Goal: Task Accomplishment & Management: Manage account settings

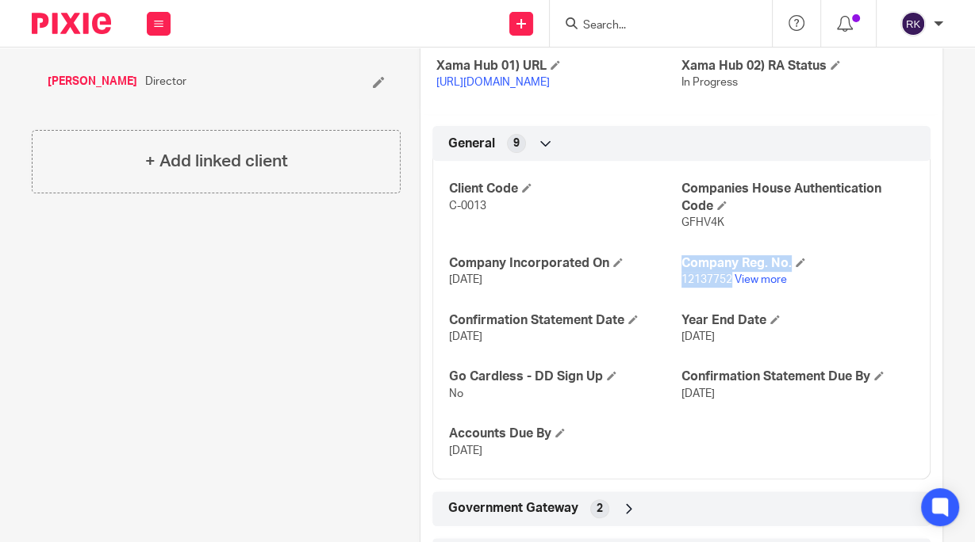
scroll to position [444, 0]
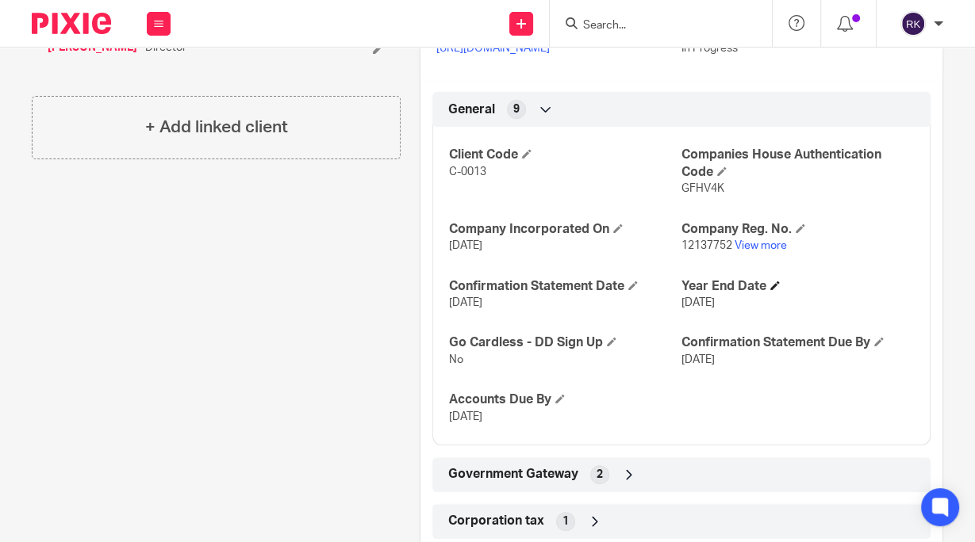
click at [805, 295] on h4 "Year End Date" at bounding box center [797, 286] width 232 height 17
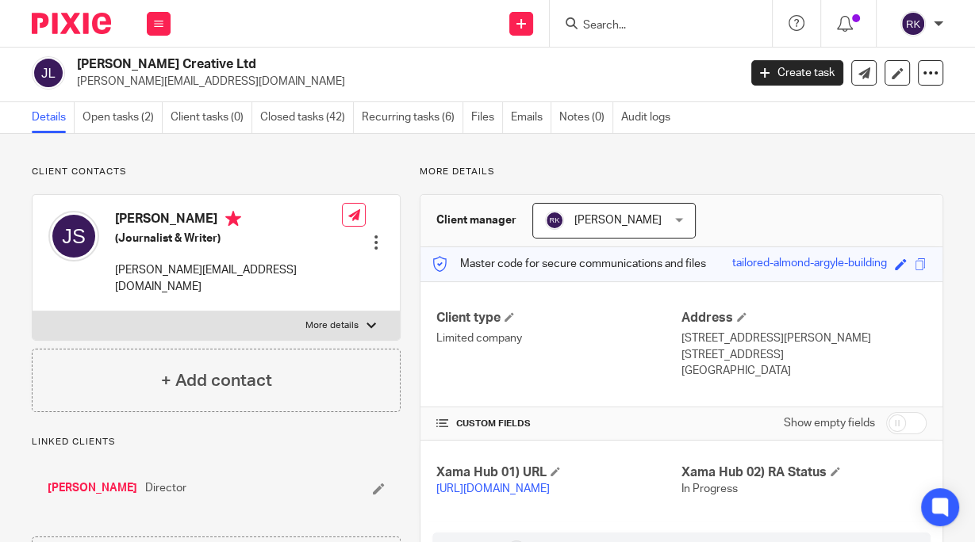
scroll to position [0, 0]
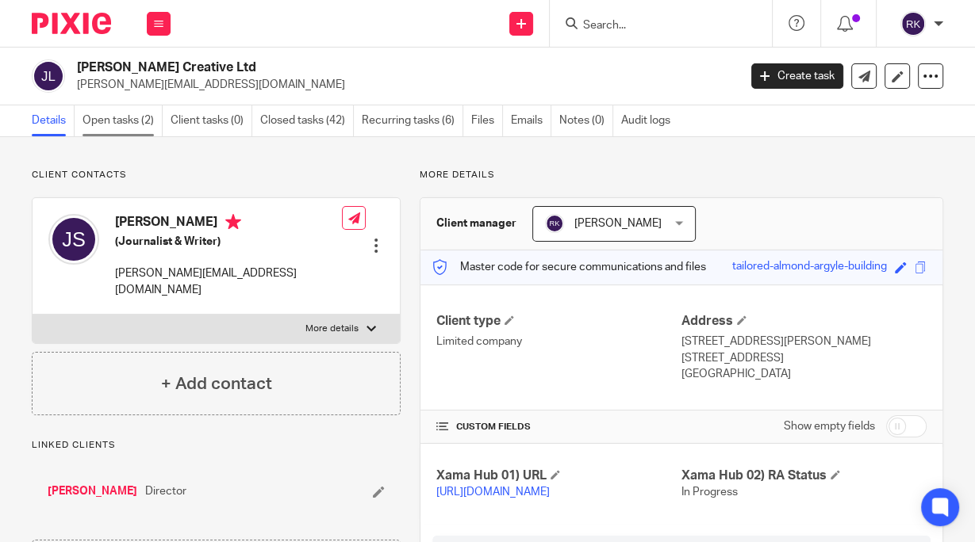
click at [110, 121] on link "Open tasks (2)" at bounding box center [122, 120] width 80 height 31
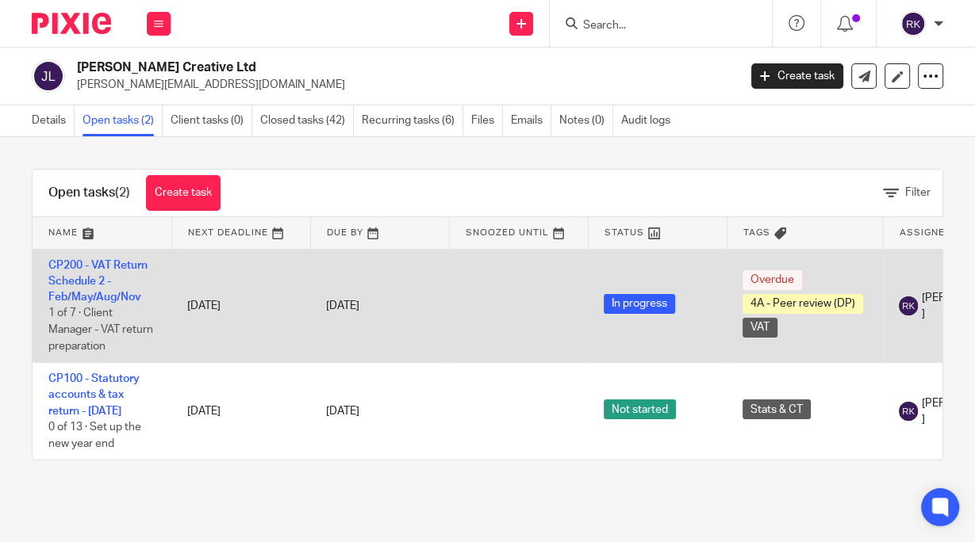
click at [82, 271] on td "CP200 - VAT Return Schedule 2 - Feb/May/Aug/Nov 1 of 7 · Client Manager - VAT r…" at bounding box center [102, 306] width 139 height 114
click at [93, 266] on link "CP200 - VAT Return Schedule 2 - Feb/May/Aug/Nov" at bounding box center [97, 282] width 99 height 44
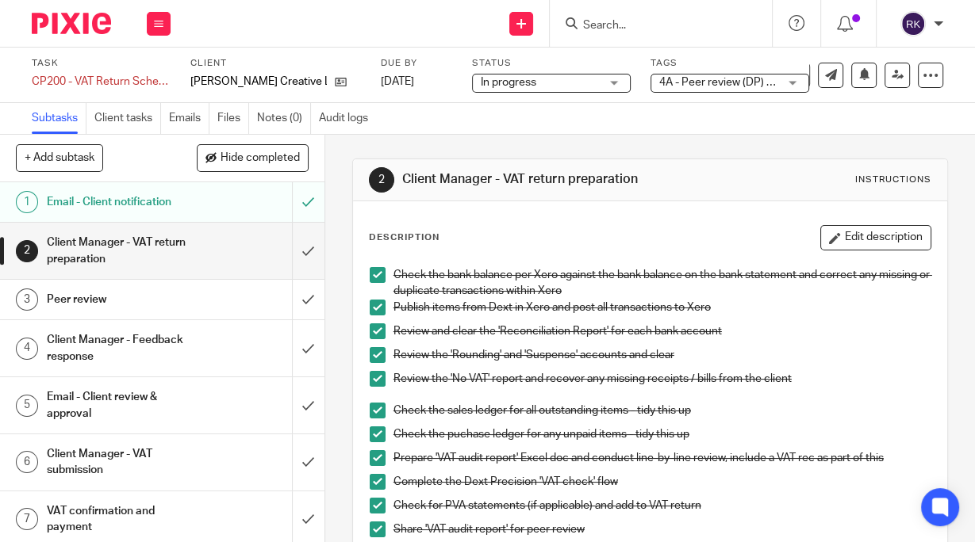
click at [688, 85] on span "4A - Peer review (DP) + 1" at bounding box center [720, 82] width 122 height 11
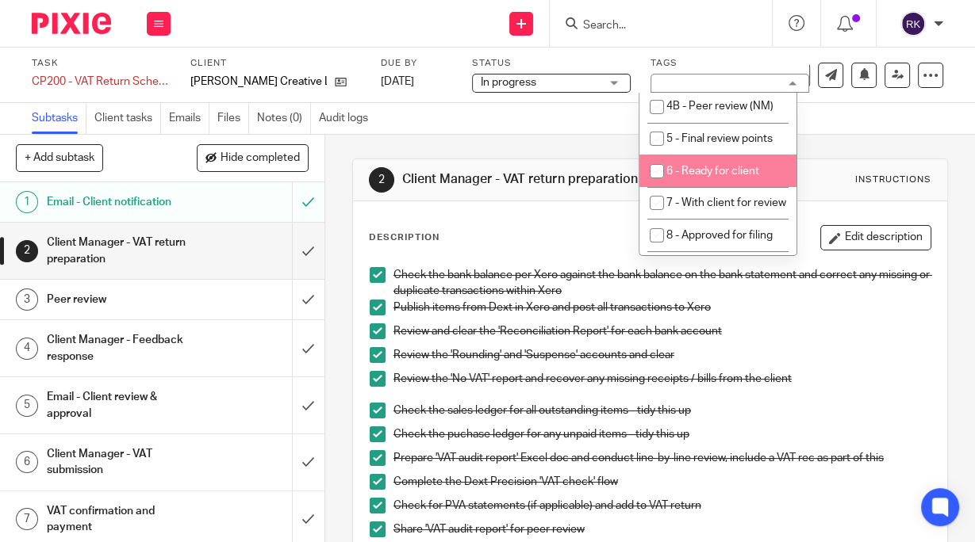
scroll to position [190, 0]
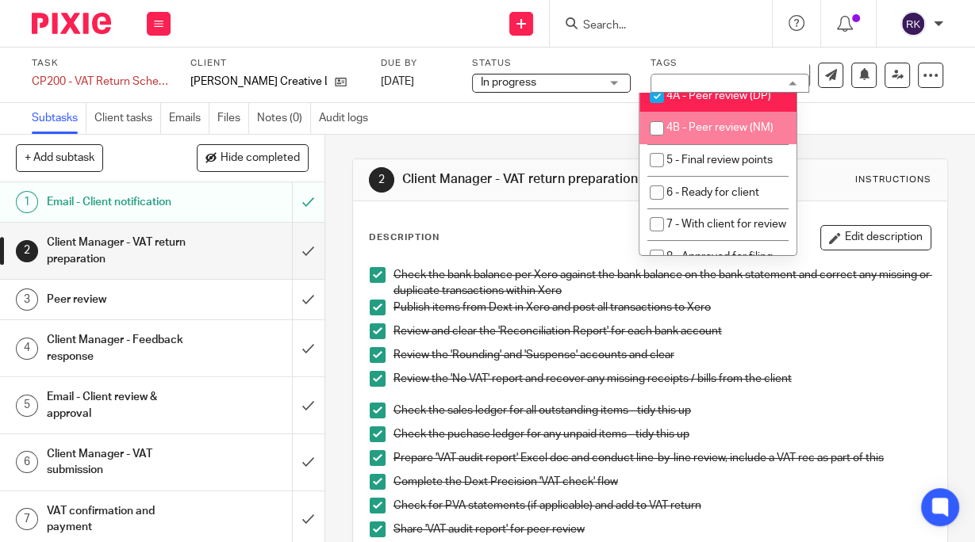
click at [680, 133] on span "4B - Peer review (NM)" at bounding box center [719, 127] width 107 height 11
checkbox input "true"
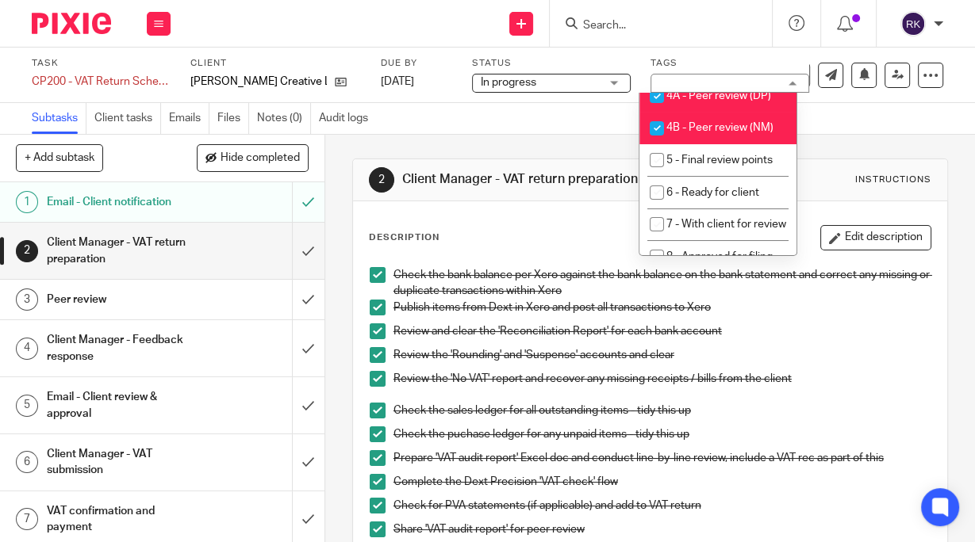
click at [663, 111] on input "checkbox" at bounding box center [657, 96] width 30 height 30
checkbox input "false"
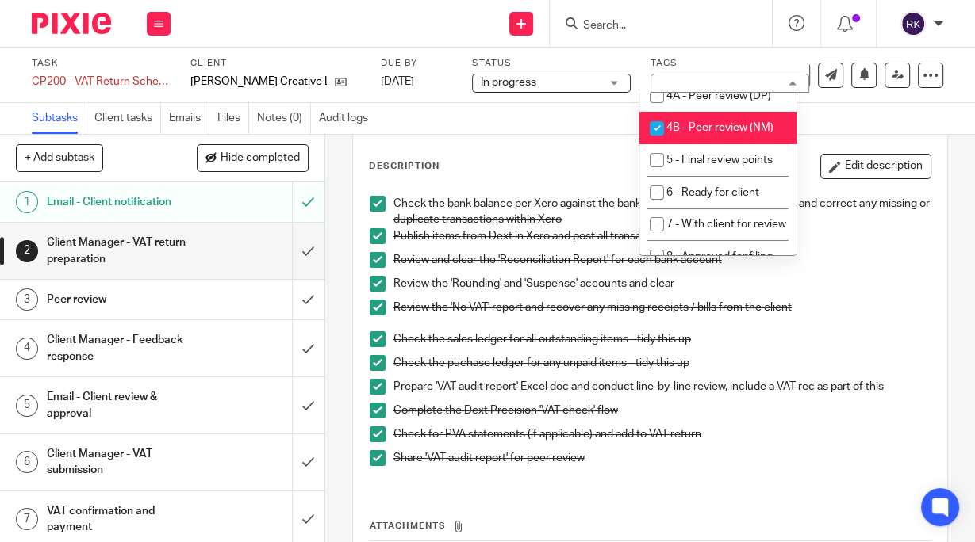
scroll to position [206, 0]
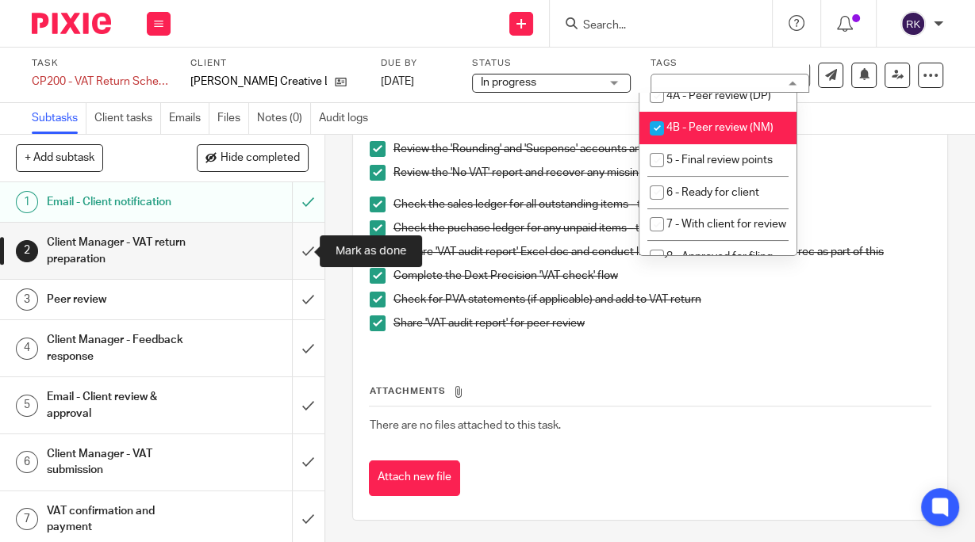
click at [289, 250] on input "submit" at bounding box center [162, 251] width 324 height 56
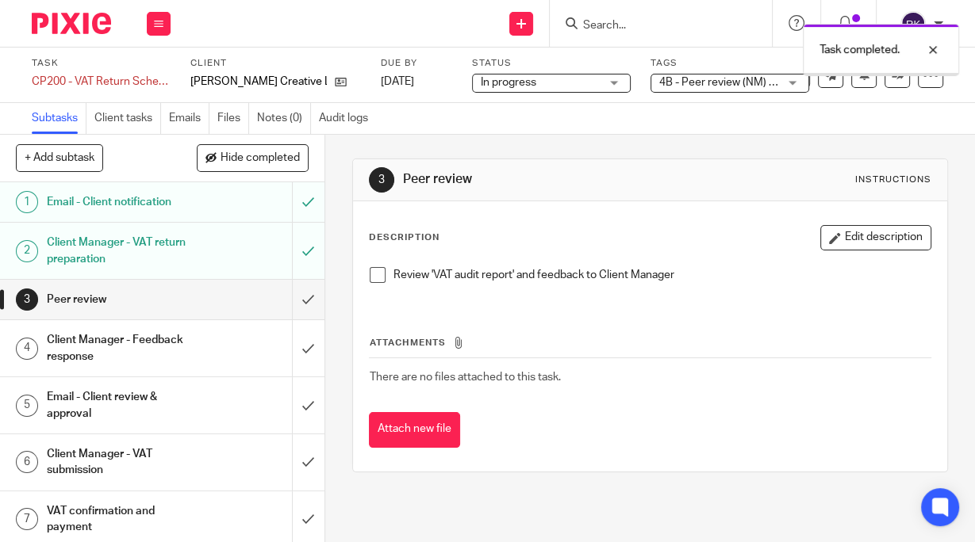
click at [639, 26] on div "Task completed." at bounding box center [724, 46] width 472 height 60
click at [618, 29] on div "Task completed." at bounding box center [724, 46] width 472 height 60
click at [600, 23] on div "Task completed." at bounding box center [724, 46] width 472 height 60
click at [611, 22] on div "Task completed." at bounding box center [724, 46] width 472 height 60
click at [612, 22] on div "Task completed." at bounding box center [724, 46] width 472 height 60
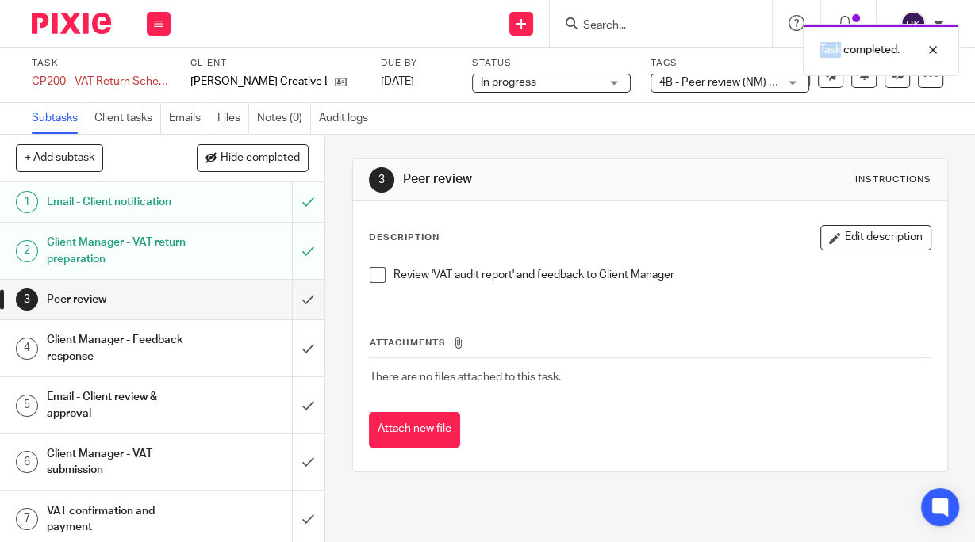
click at [619, 28] on div "Task completed." at bounding box center [724, 46] width 472 height 60
click at [602, 27] on div "Task completed." at bounding box center [724, 46] width 472 height 60
click at [611, 29] on input "Search" at bounding box center [652, 26] width 143 height 14
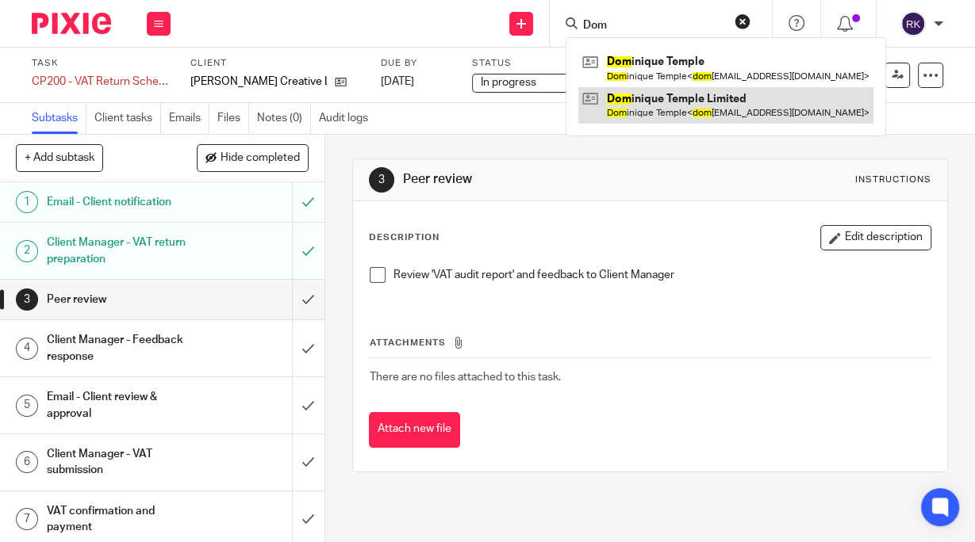
type input "Dom"
click at [660, 102] on link at bounding box center [725, 105] width 295 height 36
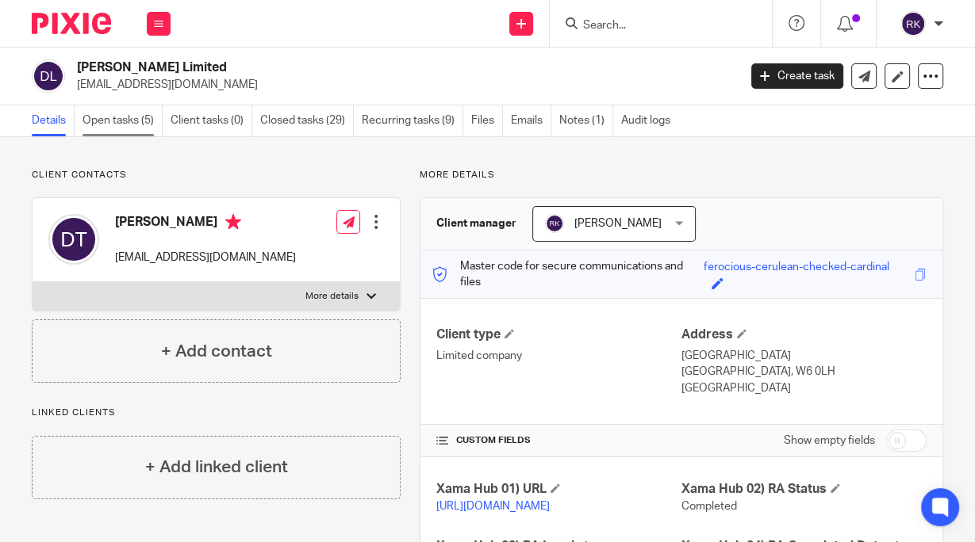
click at [106, 123] on link "Open tasks (5)" at bounding box center [122, 120] width 80 height 31
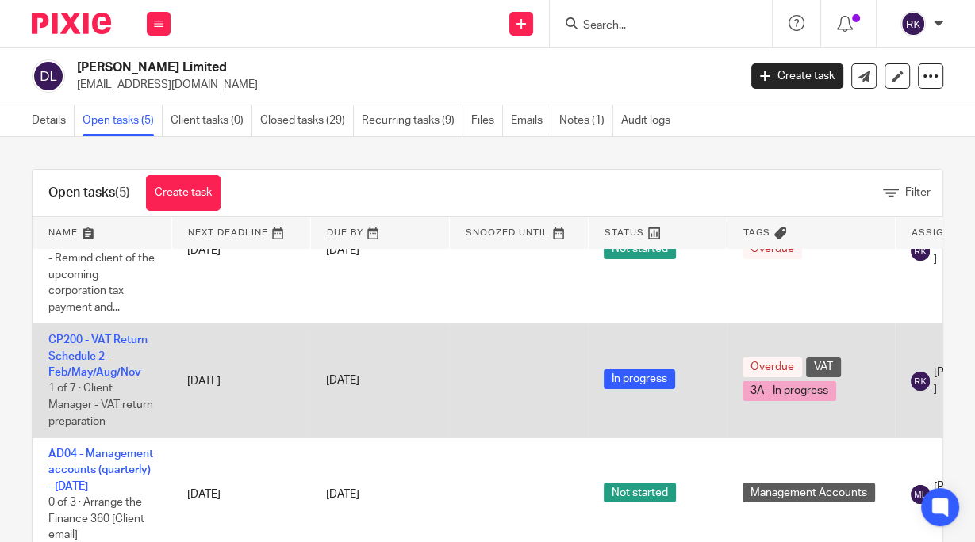
scroll to position [190, 0]
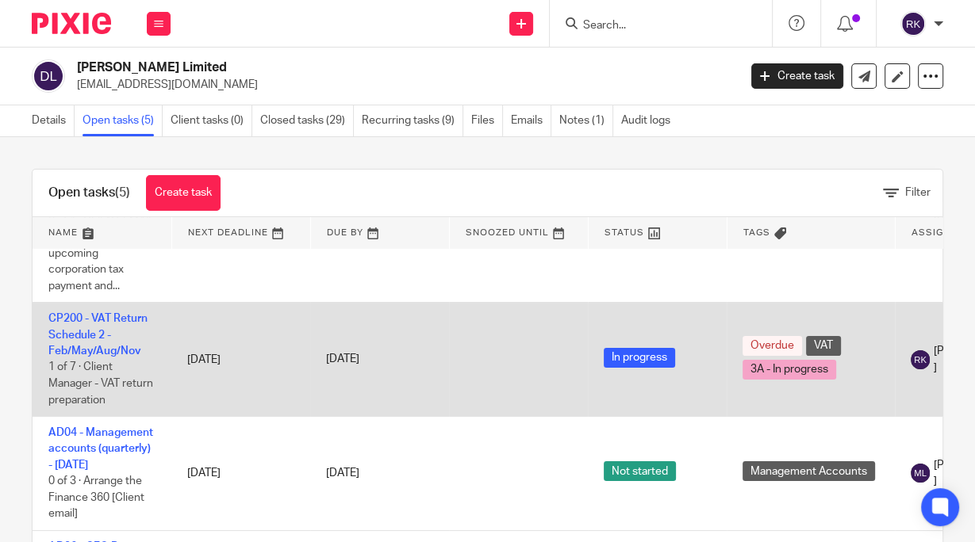
click at [109, 330] on td "CP200 - VAT Return Schedule 2 - Feb/May/Aug/[DATE] of 7 · Client Manager - VAT …" at bounding box center [102, 360] width 139 height 114
click at [99, 337] on link "CP200 - VAT Return Schedule 2 - Feb/May/Aug/Nov" at bounding box center [97, 335] width 99 height 44
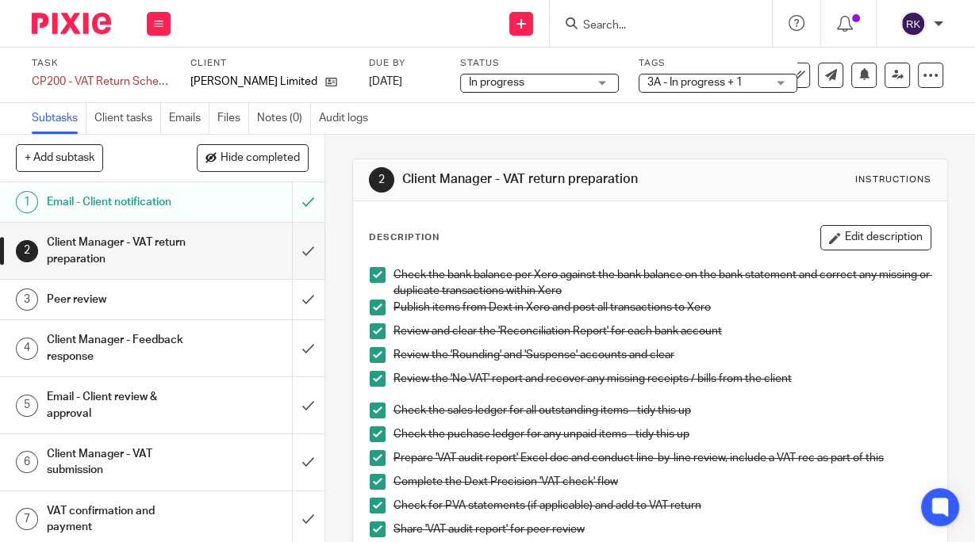
click at [679, 83] on span "3A - In progress + 1" at bounding box center [694, 82] width 95 height 11
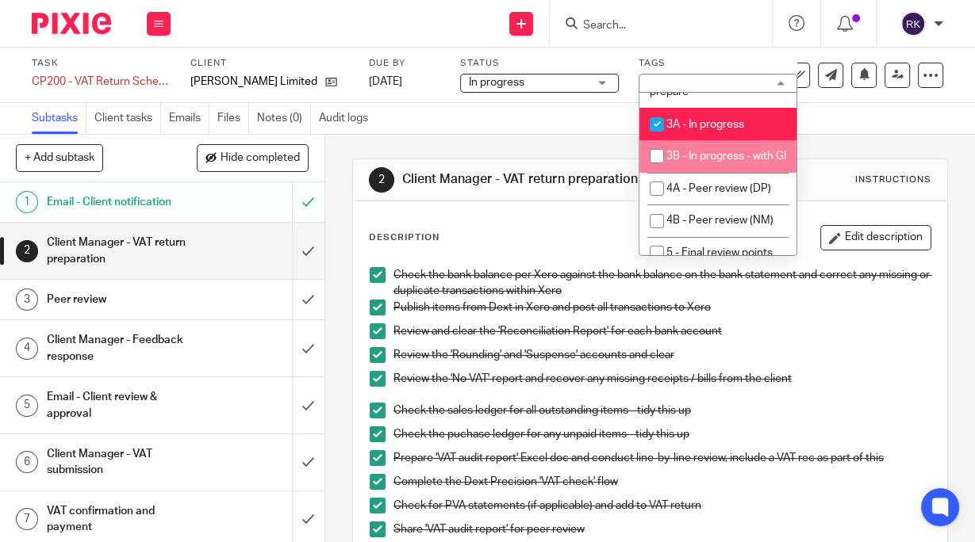
scroll to position [127, 0]
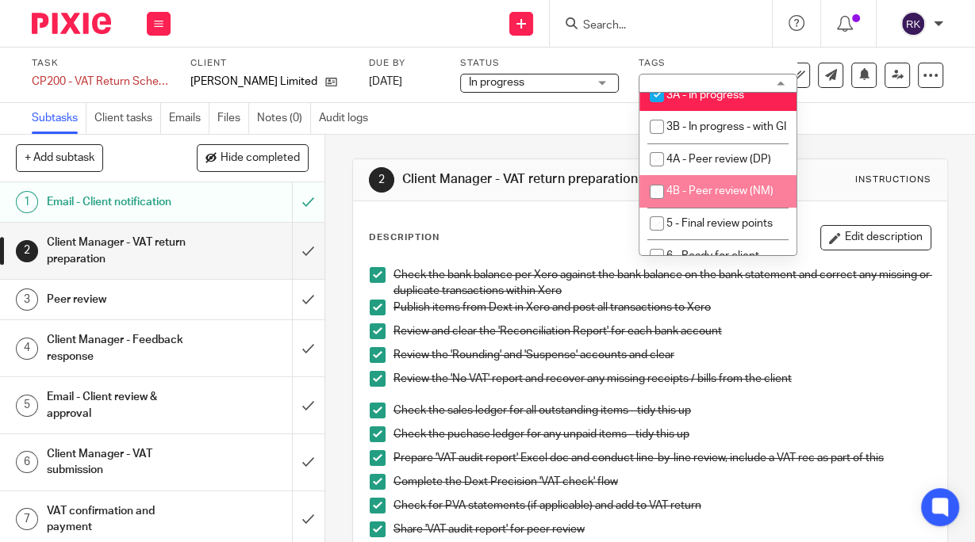
click at [655, 205] on input "checkbox" at bounding box center [657, 192] width 30 height 30
checkbox input "true"
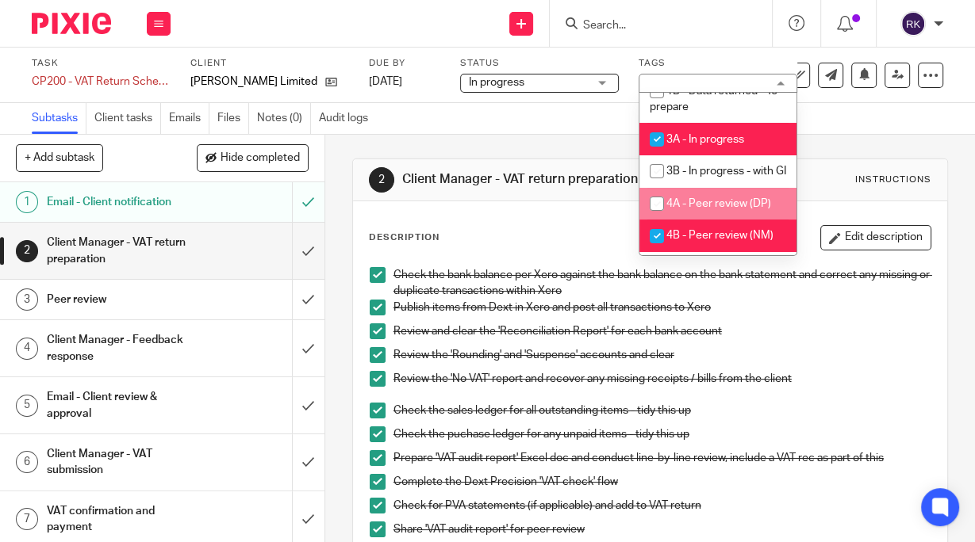
scroll to position [63, 0]
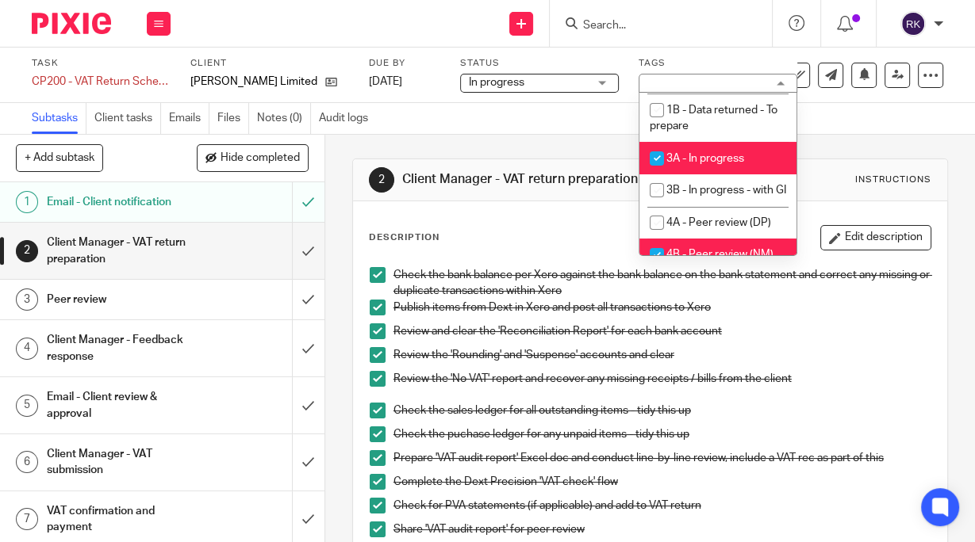
click at [653, 156] on input "checkbox" at bounding box center [657, 159] width 30 height 30
checkbox input "false"
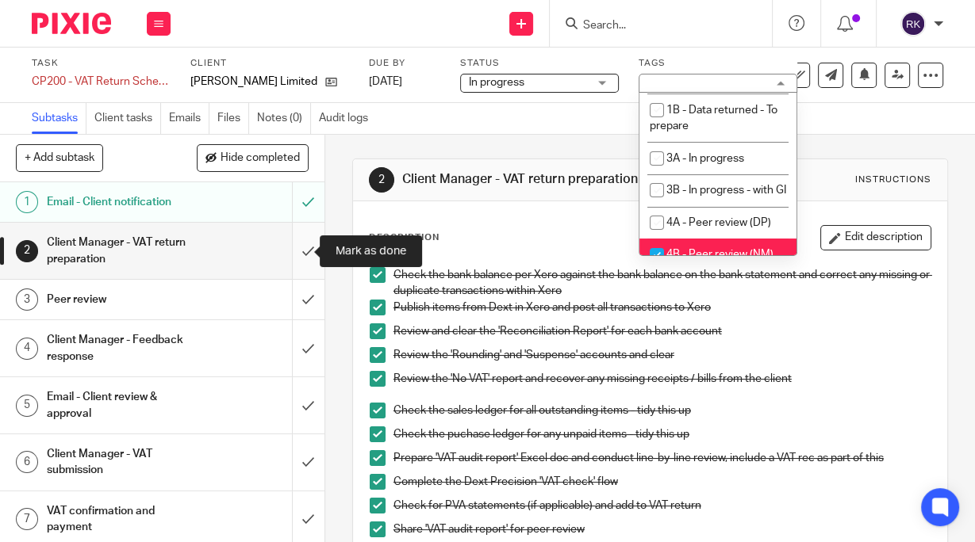
click at [297, 244] on input "submit" at bounding box center [162, 251] width 324 height 56
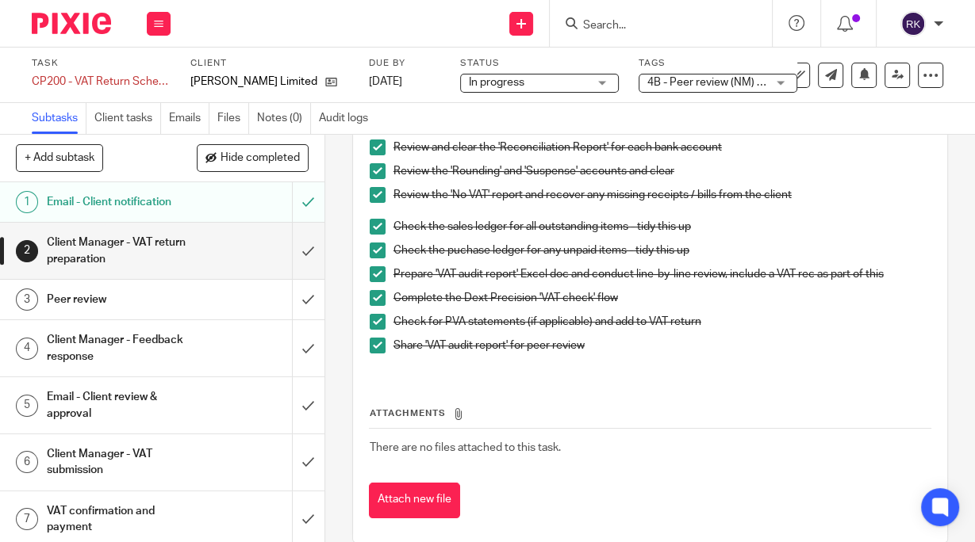
scroll to position [190, 0]
